Goal: Task Accomplishment & Management: Manage account settings

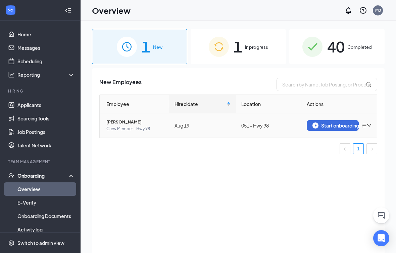
click at [362, 127] on icon "bars" at bounding box center [364, 125] width 5 height 5
click at [347, 143] on li "Remove from onboarding" at bounding box center [331, 139] width 81 height 15
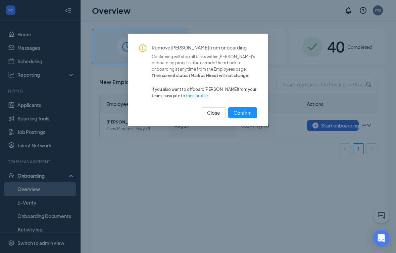
click at [196, 95] on link "their profile" at bounding box center [197, 95] width 22 height 5
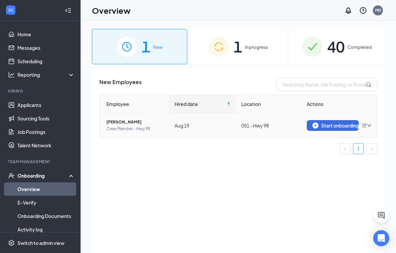
click at [371, 123] on div at bounding box center [367, 125] width 10 height 5
click at [345, 139] on div "Remove from onboarding" at bounding box center [331, 139] width 73 height 7
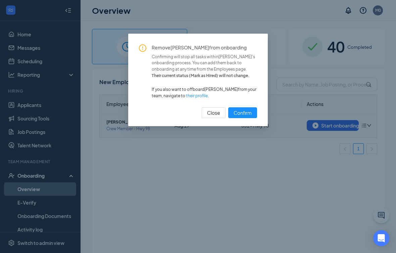
click at [247, 109] on span "Confirm" at bounding box center [243, 112] width 18 height 7
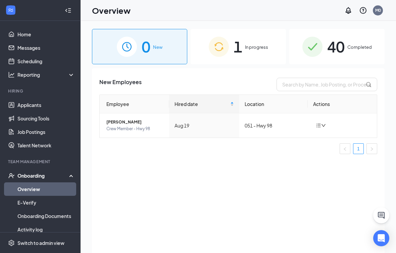
click at [265, 47] on span "In progress" at bounding box center [256, 47] width 23 height 7
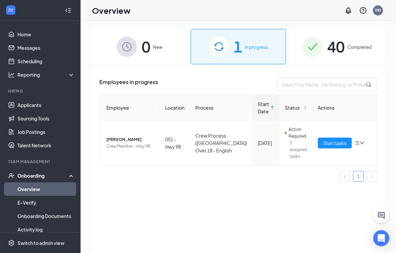
click at [151, 48] on div "0 New" at bounding box center [139, 46] width 95 height 35
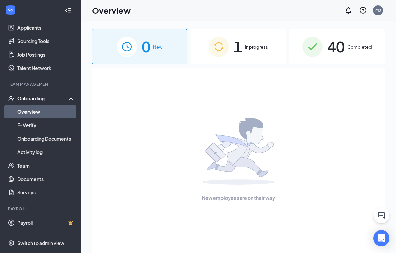
scroll to position [77, 0]
click at [21, 162] on link "Team" at bounding box center [45, 165] width 57 height 13
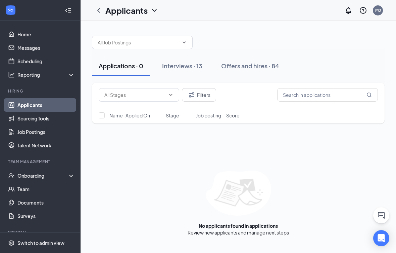
click at [238, 63] on div "Offers and hires · 84" at bounding box center [250, 65] width 58 height 8
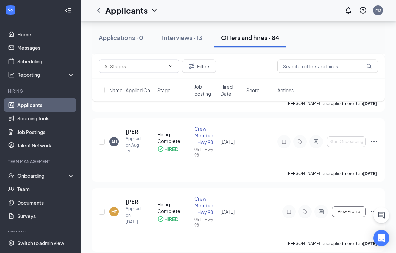
scroll to position [88, 0]
click at [374, 142] on icon "Ellipses" at bounding box center [374, 141] width 8 height 8
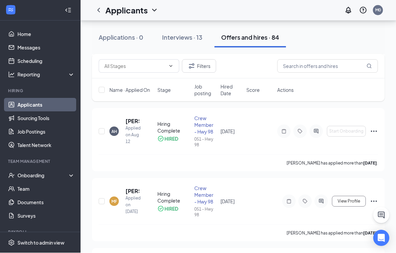
click at [375, 130] on icon "Ellipses" at bounding box center [374, 131] width 8 height 8
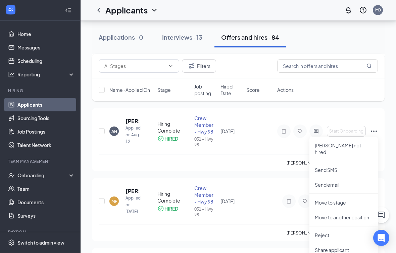
scroll to position [99, 0]
click at [346, 146] on p "[PERSON_NAME] not hired" at bounding box center [344, 148] width 58 height 13
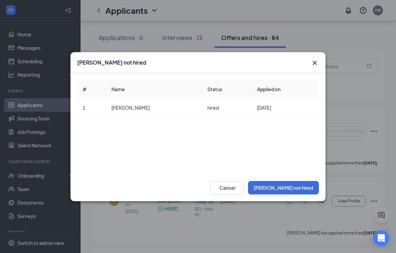
click at [312, 192] on button "[PERSON_NAME] not hired" at bounding box center [283, 187] width 71 height 13
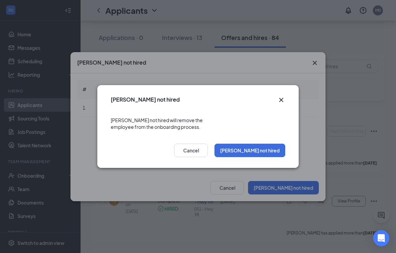
click at [273, 149] on button "[PERSON_NAME] not hired" at bounding box center [250, 149] width 71 height 13
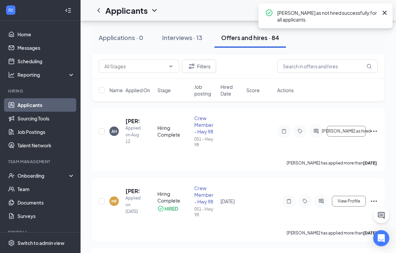
click at [183, 38] on div "Interviews · 13" at bounding box center [182, 37] width 40 height 8
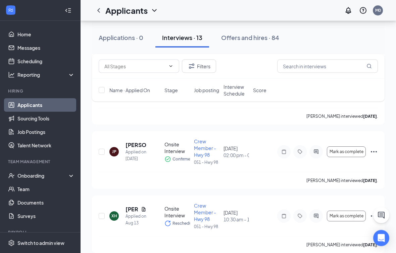
scroll to position [262, 0]
click at [284, 151] on icon "Note" at bounding box center [284, 151] width 8 height 5
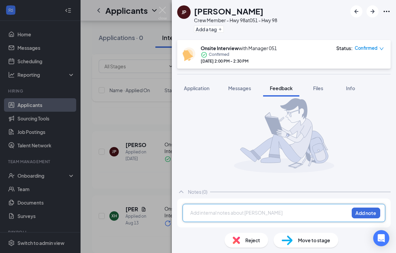
scroll to position [9, 0]
click at [315, 86] on span "Files" at bounding box center [318, 88] width 10 height 6
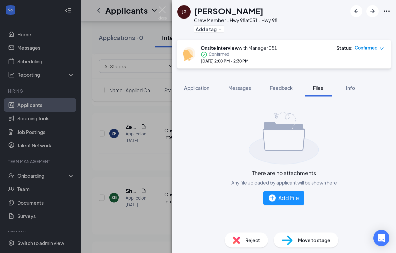
scroll to position [88, 0]
click at [142, 158] on div "[PERSON_NAME] Crew Member - Hwy 98 at 051 - Hwy 98 Add a tag Onsite Interview w…" at bounding box center [198, 126] width 396 height 253
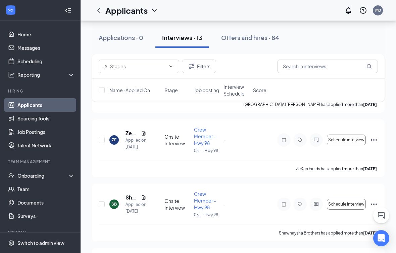
scroll to position [82, 0]
click at [264, 36] on div "Offers and hires · 84" at bounding box center [250, 37] width 58 height 8
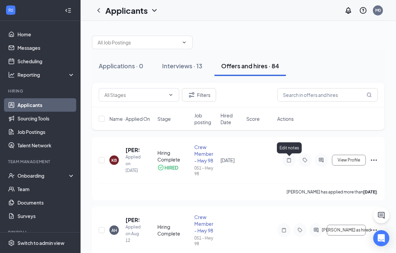
click at [289, 158] on icon "Note" at bounding box center [289, 159] width 8 height 5
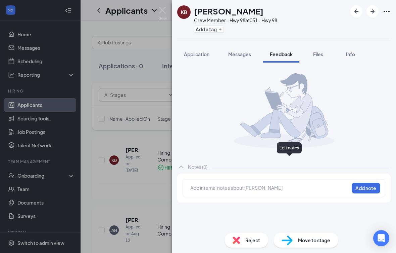
click at [319, 51] on span "Files" at bounding box center [318, 54] width 10 height 6
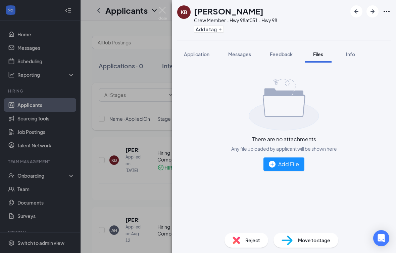
click at [291, 164] on div "Add File" at bounding box center [284, 164] width 30 height 8
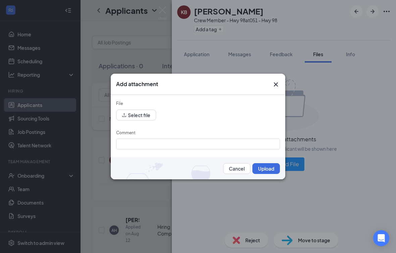
click at [140, 119] on button "Select file" at bounding box center [136, 114] width 40 height 11
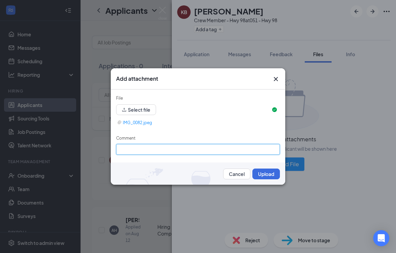
click at [264, 154] on input "Comment" at bounding box center [198, 149] width 164 height 11
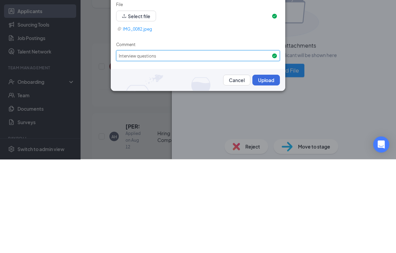
type input "Interview questions"
click at [267, 168] on button "Upload" at bounding box center [267, 173] width 28 height 11
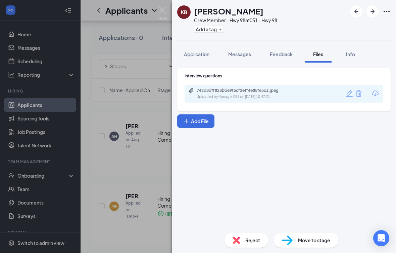
click at [47, 252] on div "KB [PERSON_NAME] Crew Member - Hwy 98 at 051 - Hwy 98 Add a tag Application Mes…" at bounding box center [198, 126] width 396 height 253
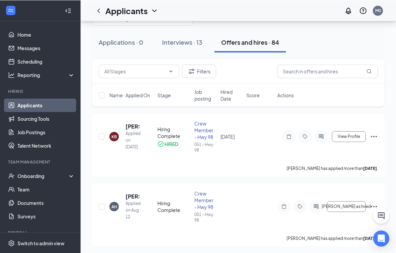
scroll to position [24, 0]
click at [290, 132] on div at bounding box center [288, 136] width 13 height 13
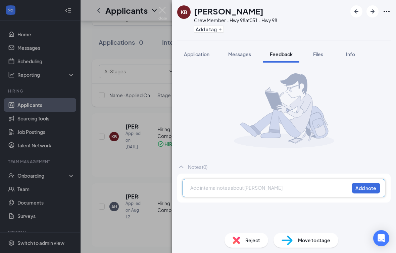
click at [318, 51] on span "Files" at bounding box center [318, 54] width 10 height 6
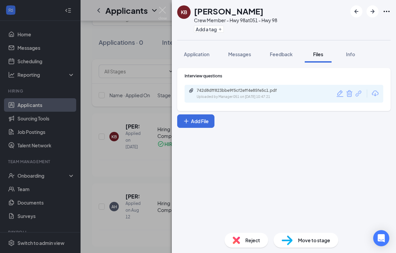
click at [137, 149] on div "KB [PERSON_NAME] Crew Member - Hwy 98 at 051 - Hwy 98 Add a tag Application Mes…" at bounding box center [198, 126] width 396 height 253
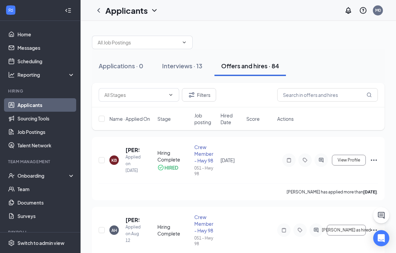
click at [27, 175] on div "Onboarding" at bounding box center [43, 175] width 52 height 7
click at [28, 177] on div "Onboarding" at bounding box center [43, 175] width 52 height 7
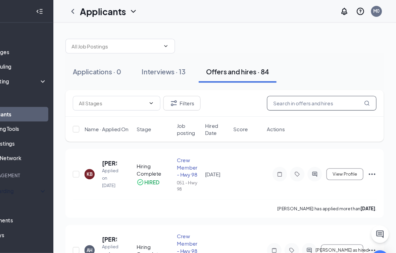
click at [277, 95] on input "text" at bounding box center [327, 94] width 101 height 13
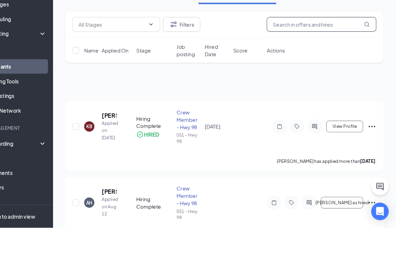
type input "U"
